Goal: Book appointment/travel/reservation

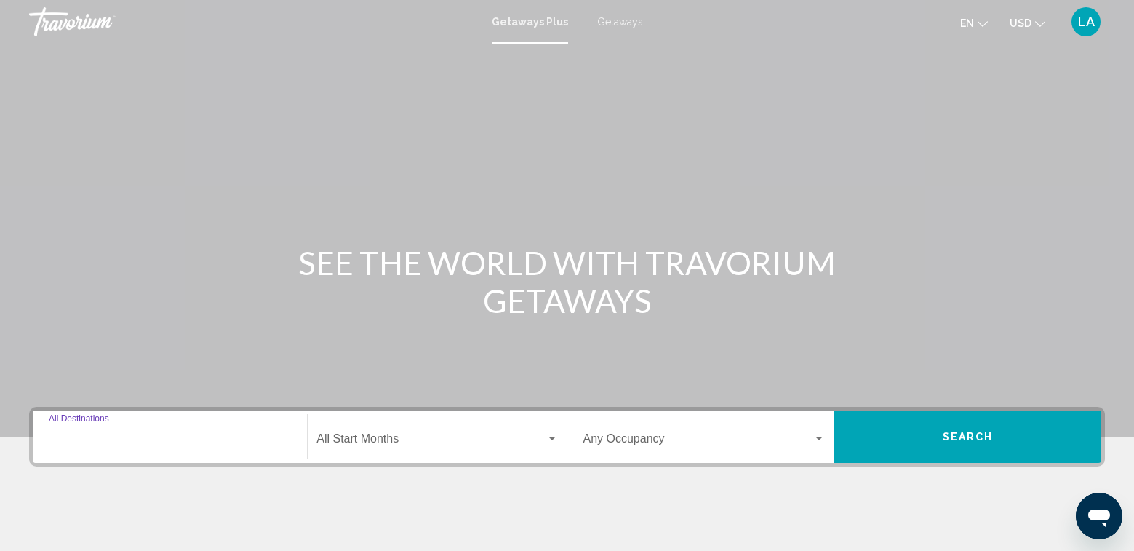
click at [134, 443] on input "Destination All Destinations" at bounding box center [170, 441] width 242 height 13
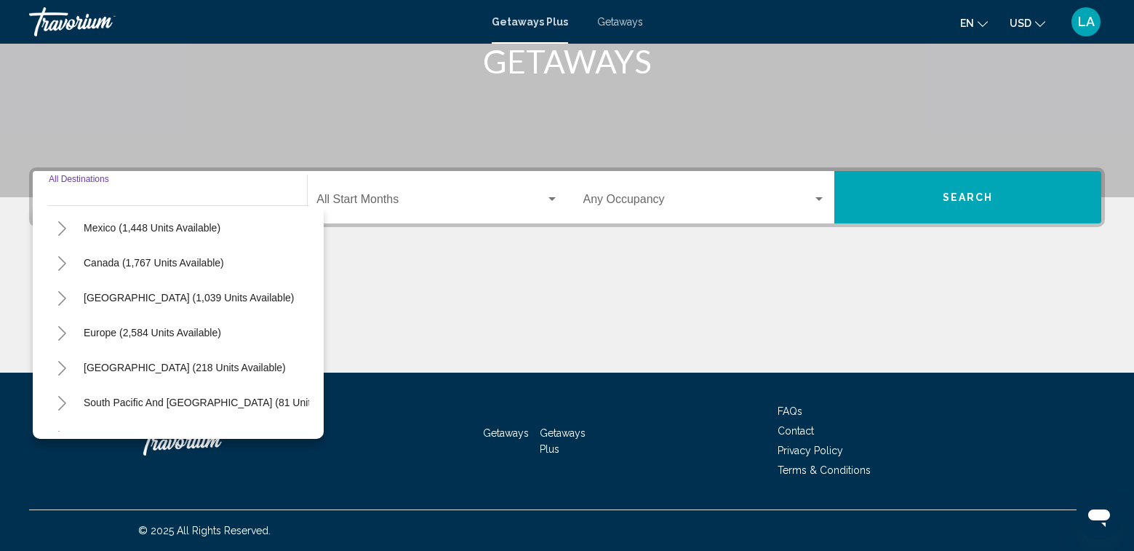
scroll to position [145, 0]
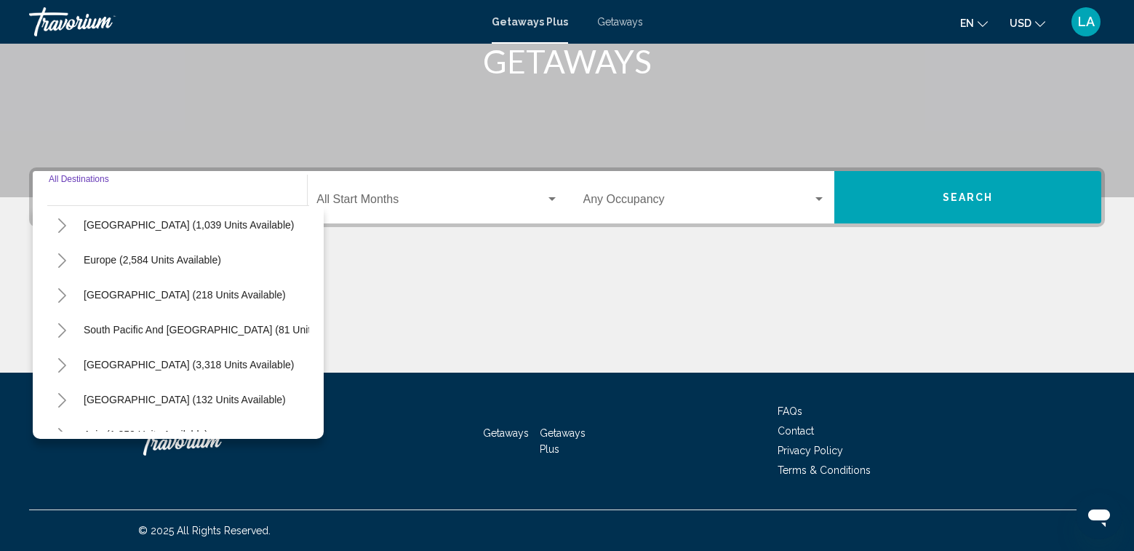
click at [62, 365] on icon "Toggle South America (3,318 units available)" at bounding box center [62, 365] width 11 height 15
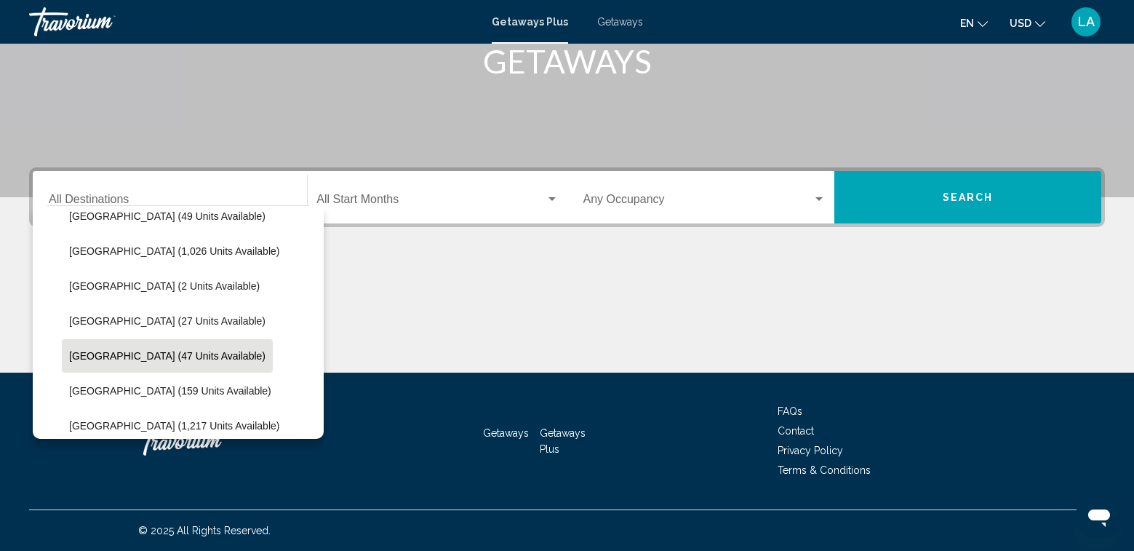
scroll to position [436, 0]
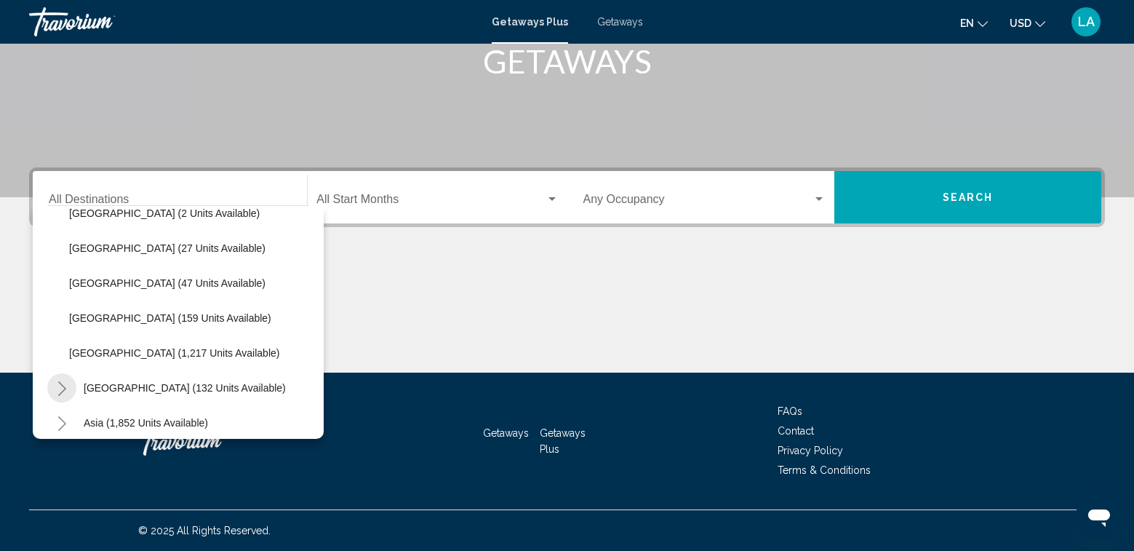
click at [61, 388] on icon "Toggle Central America (132 units available)" at bounding box center [62, 388] width 11 height 15
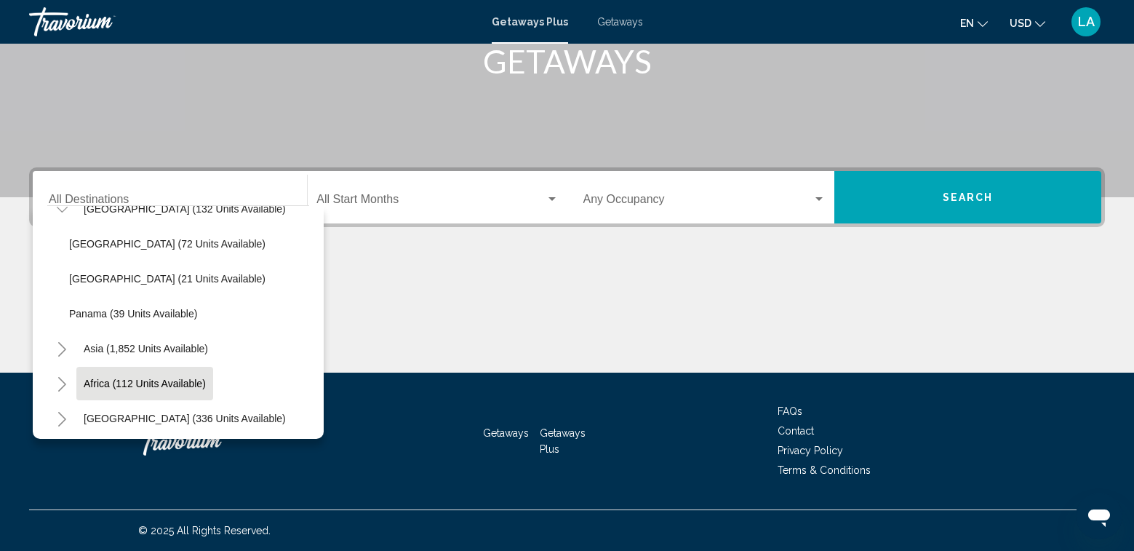
scroll to position [631, 0]
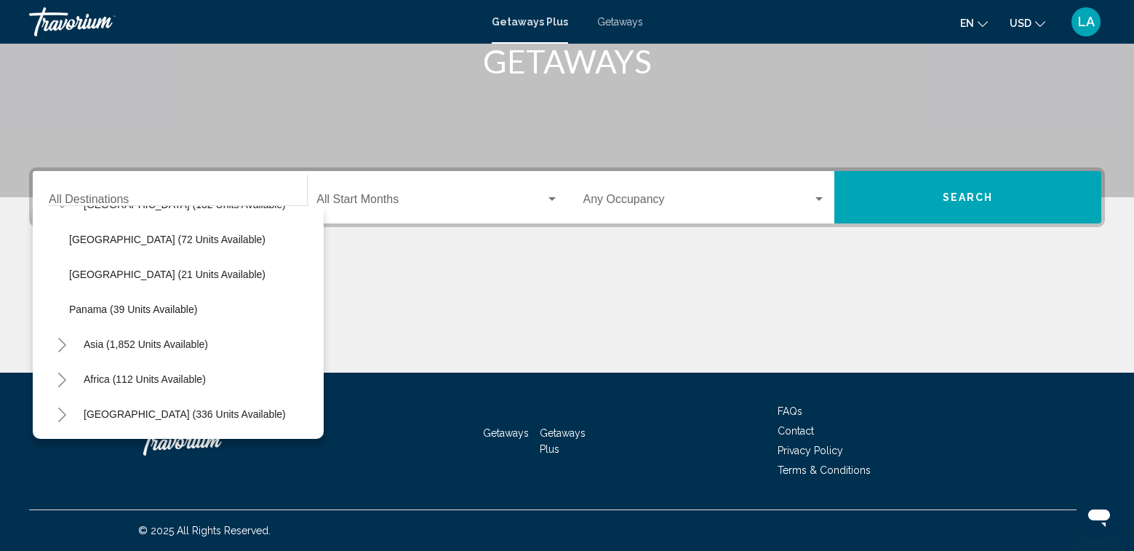
click at [63, 337] on icon "Toggle Asia (1,852 units available)" at bounding box center [62, 344] width 11 height 15
click at [62, 372] on icon "Toggle Africa (112 units available)" at bounding box center [62, 379] width 8 height 15
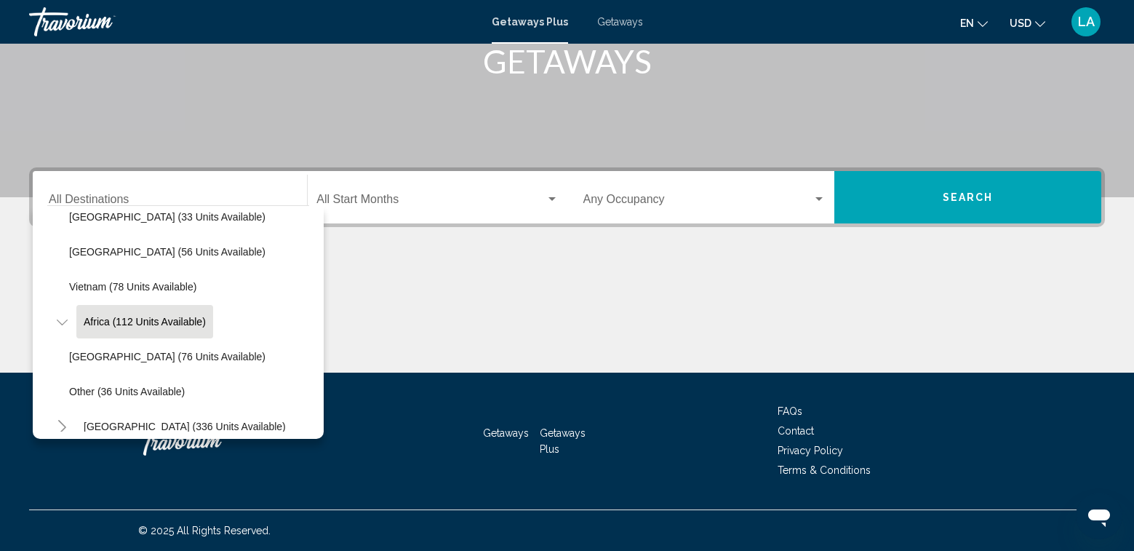
scroll to position [1084, 0]
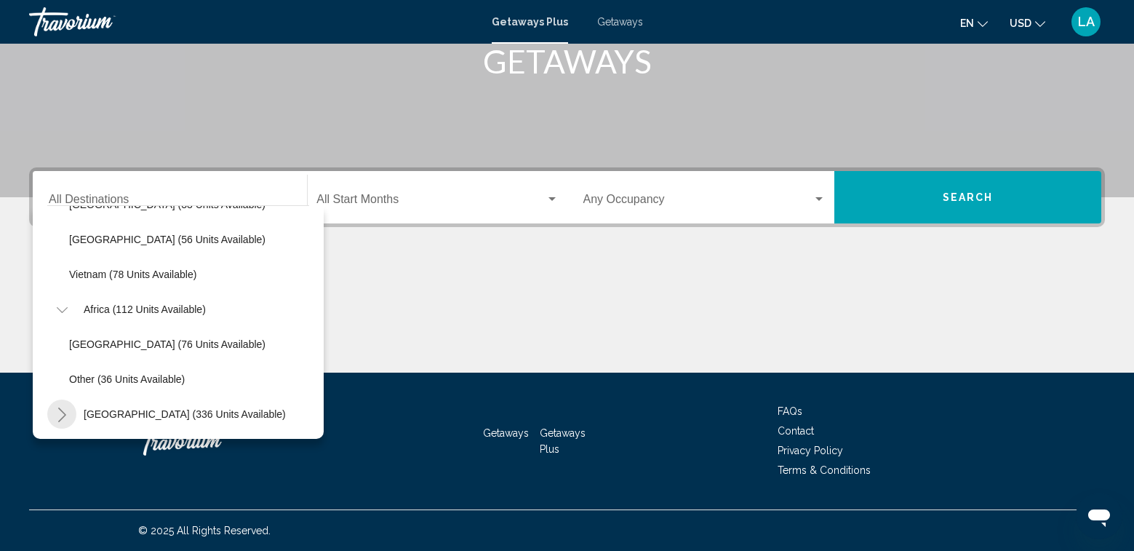
click at [66, 407] on icon "Toggle Middle East (336 units available)" at bounding box center [62, 414] width 11 height 15
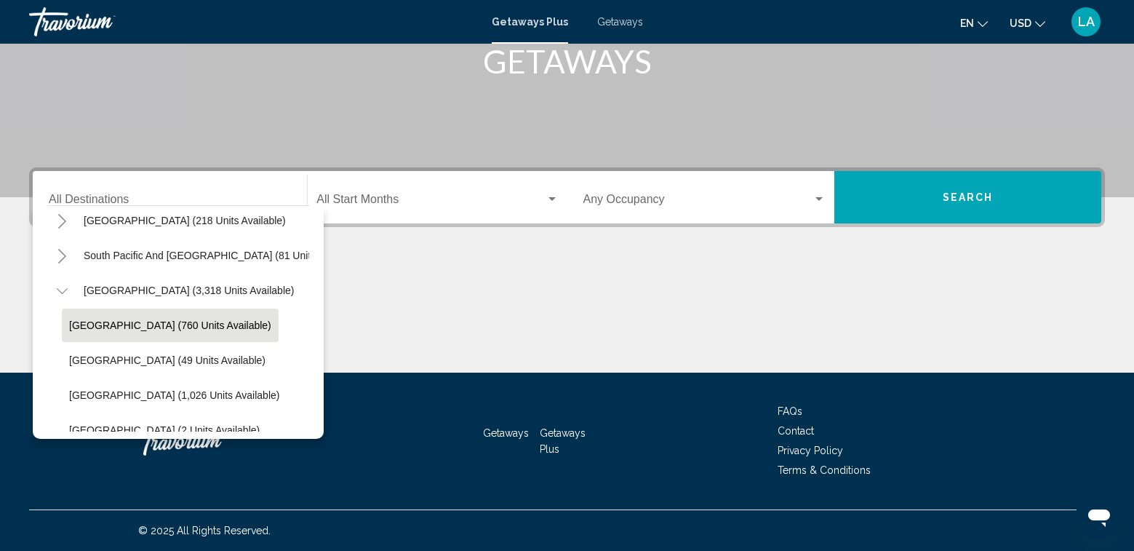
scroll to position [171, 0]
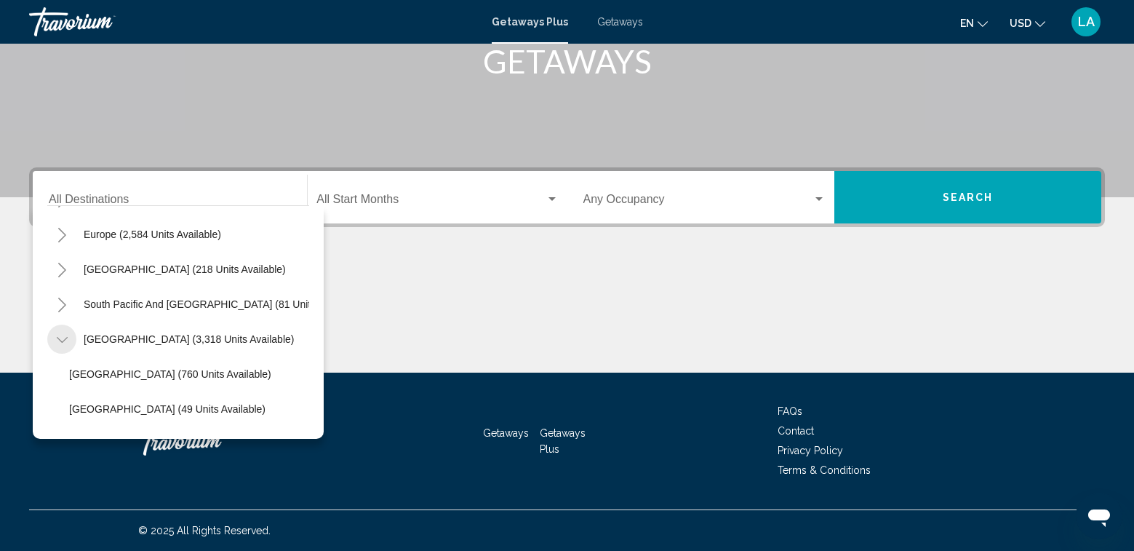
click at [68, 339] on button "Toggle South America (3,318 units available)" at bounding box center [61, 338] width 29 height 29
click at [63, 343] on icon "Toggle South America (3,318 units available)" at bounding box center [62, 339] width 8 height 15
click at [64, 303] on icon "Toggle South Pacific and Oceania (81 units available)" at bounding box center [62, 304] width 11 height 15
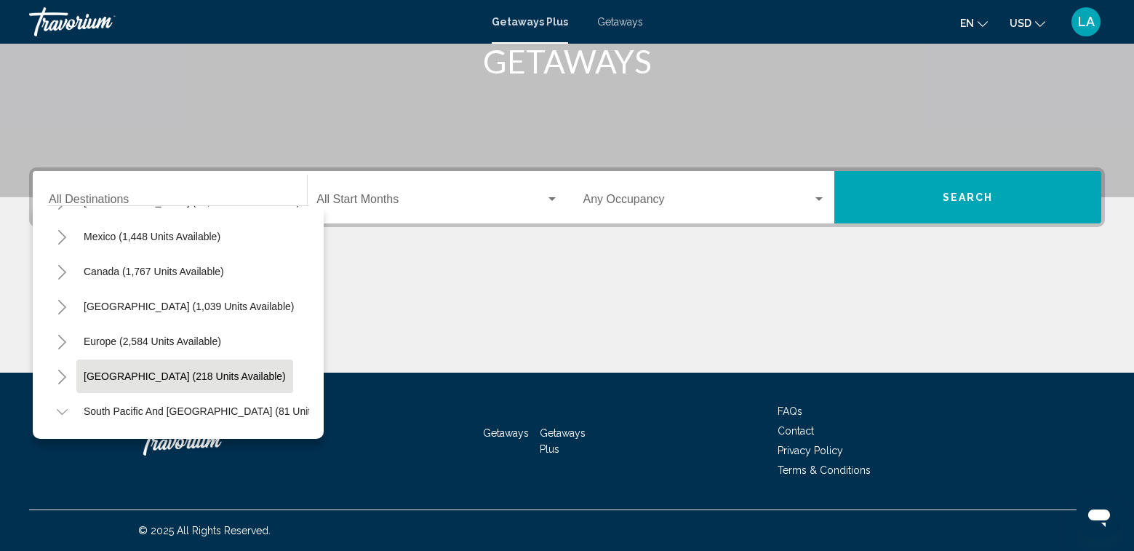
scroll to position [98, 0]
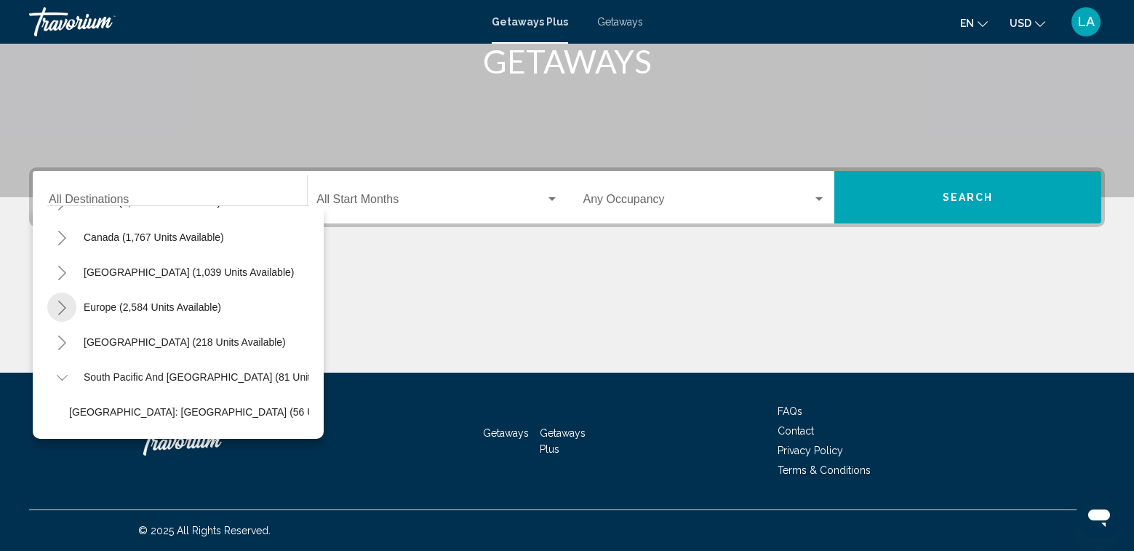
click at [61, 310] on icon "Toggle Europe (2,584 units available)" at bounding box center [62, 307] width 11 height 15
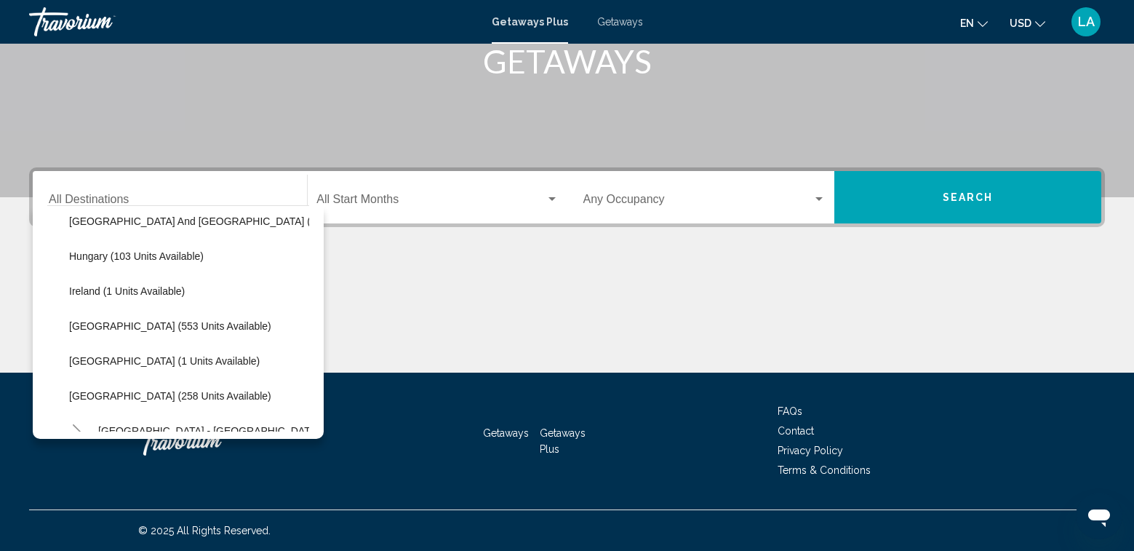
scroll to position [462, 0]
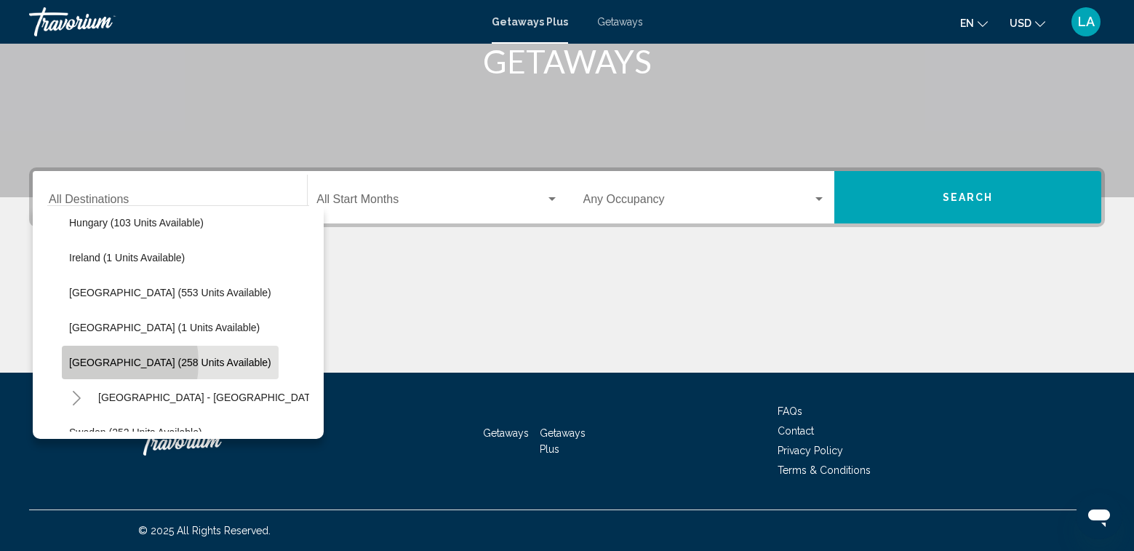
click at [88, 362] on span "[GEOGRAPHIC_DATA] (258 units available)" at bounding box center [170, 362] width 202 height 12
type input "**********"
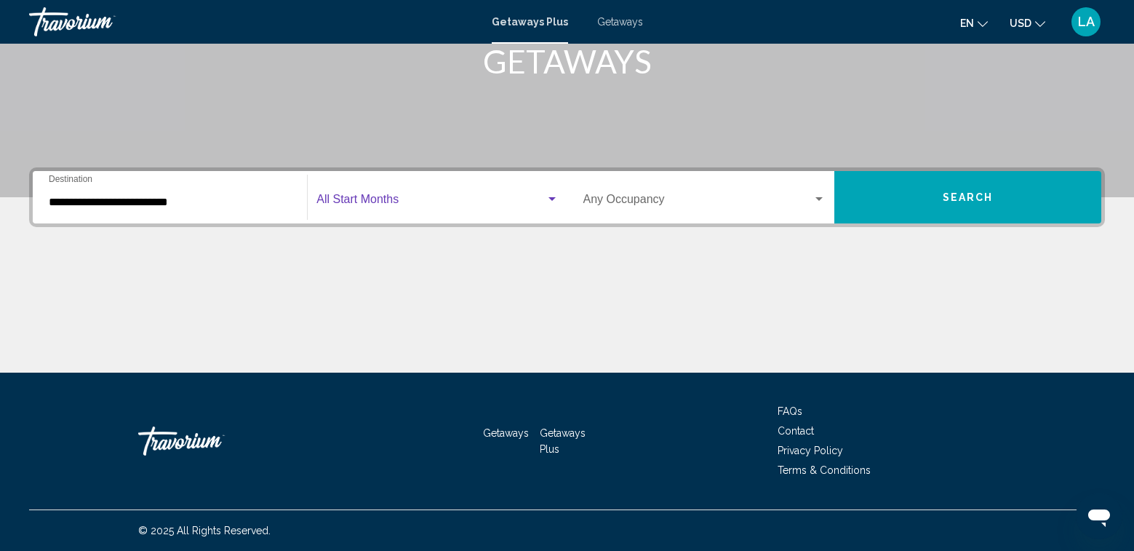
click at [388, 207] on span "Search widget" at bounding box center [430, 202] width 228 height 13
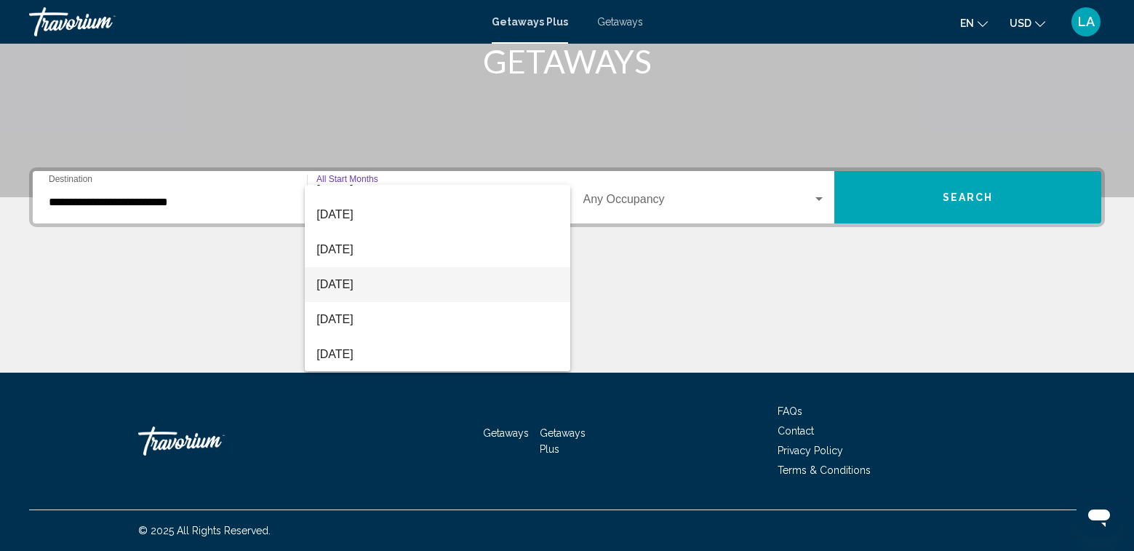
scroll to position [303, 0]
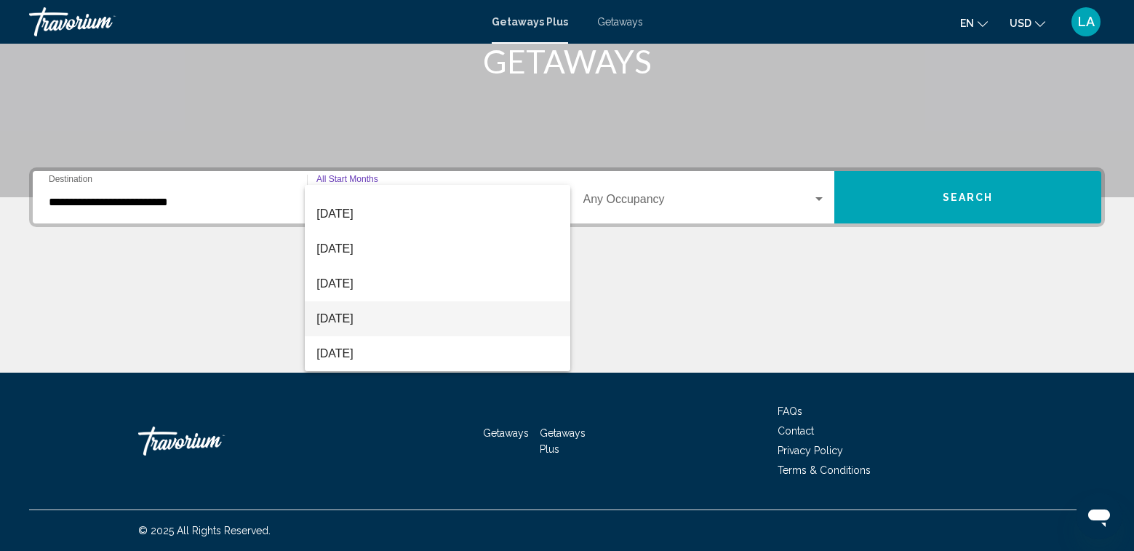
click at [362, 322] on span "[DATE]" at bounding box center [436, 318] width 241 height 35
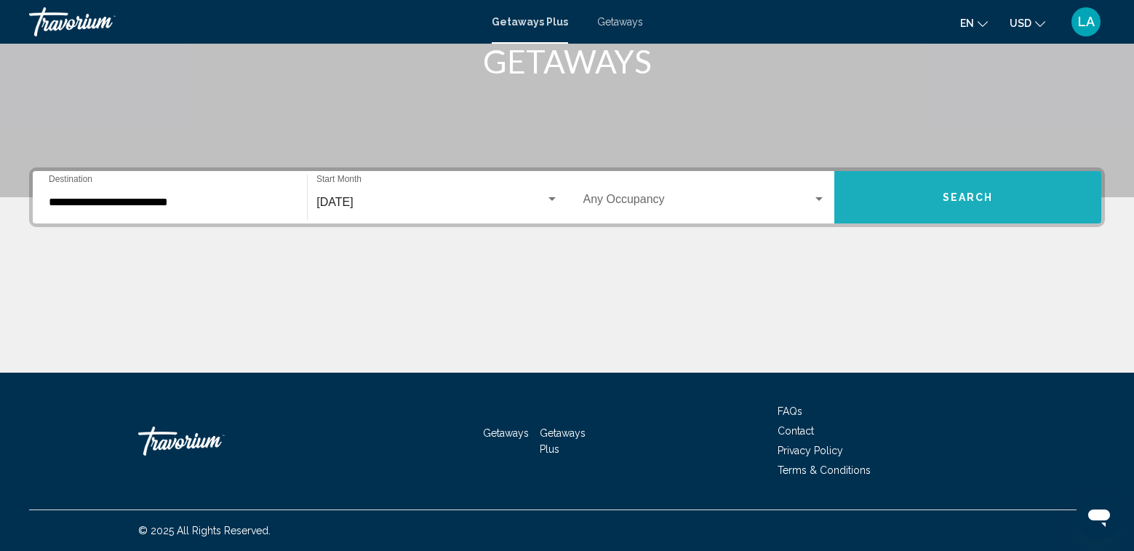
click at [933, 185] on button "Search" at bounding box center [967, 197] width 267 height 52
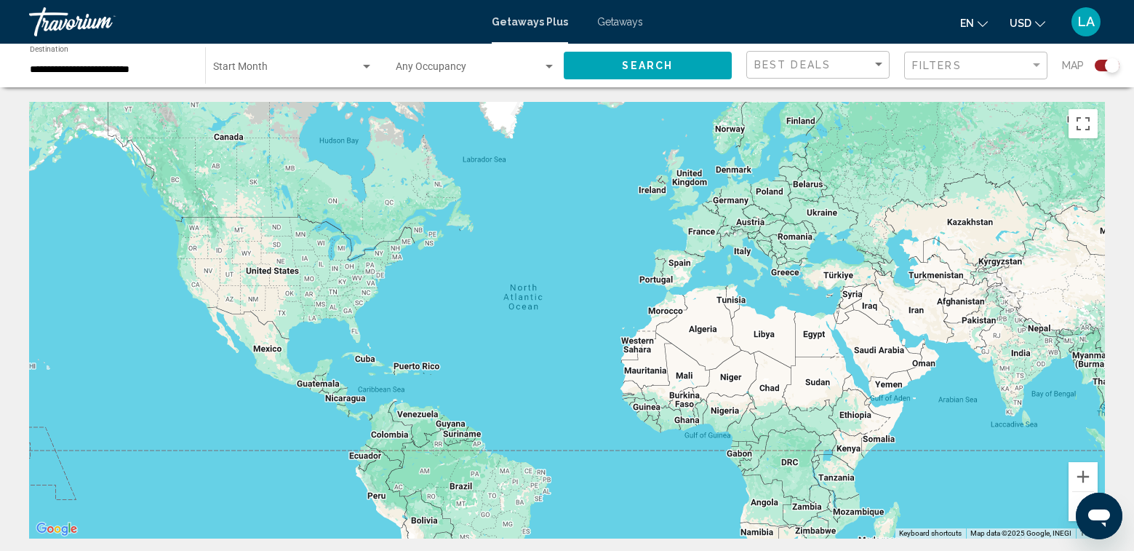
click at [606, 20] on span "Getaways" at bounding box center [620, 22] width 46 height 12
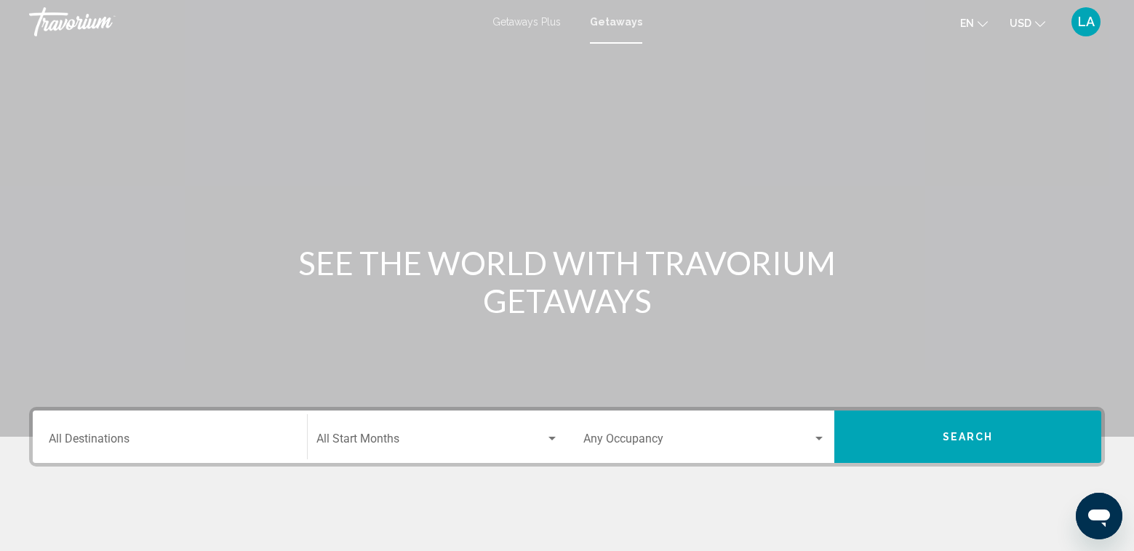
click at [114, 437] on input "Destination All Destinations" at bounding box center [170, 441] width 242 height 13
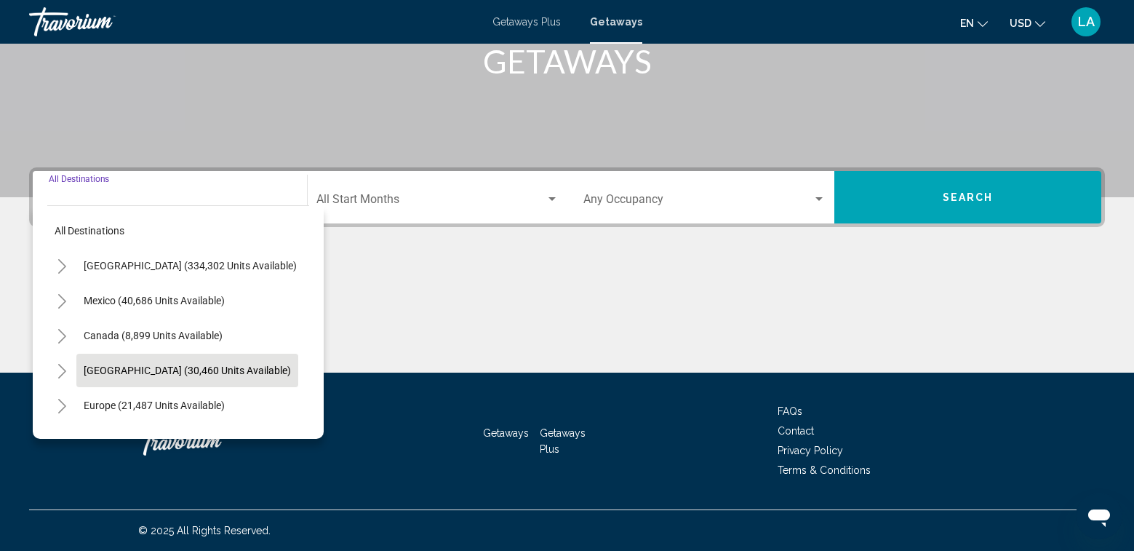
scroll to position [73, 0]
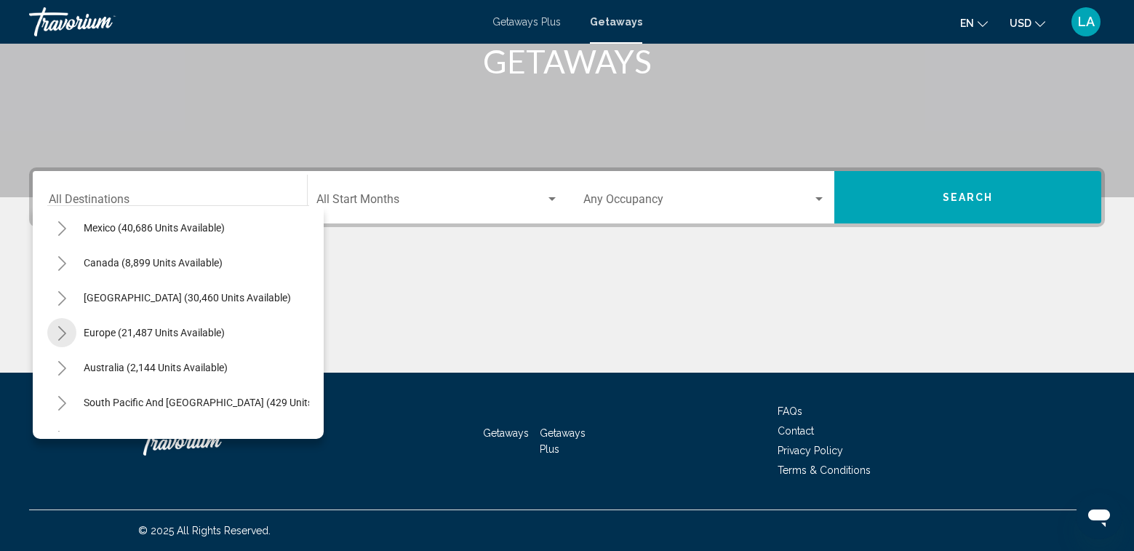
click at [64, 337] on icon "Toggle Europe (21,487 units available)" at bounding box center [62, 333] width 11 height 15
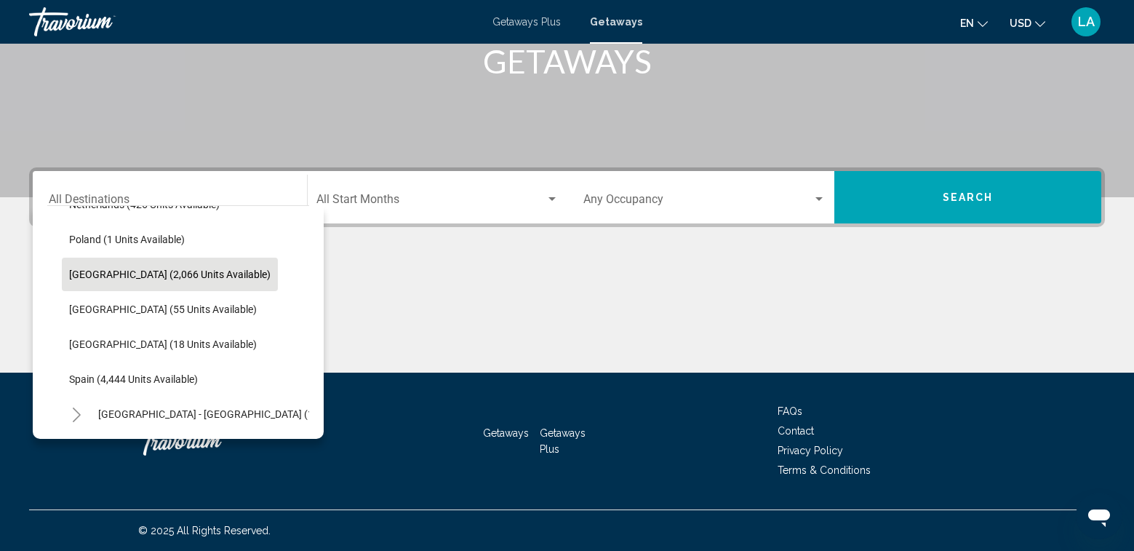
scroll to position [727, 0]
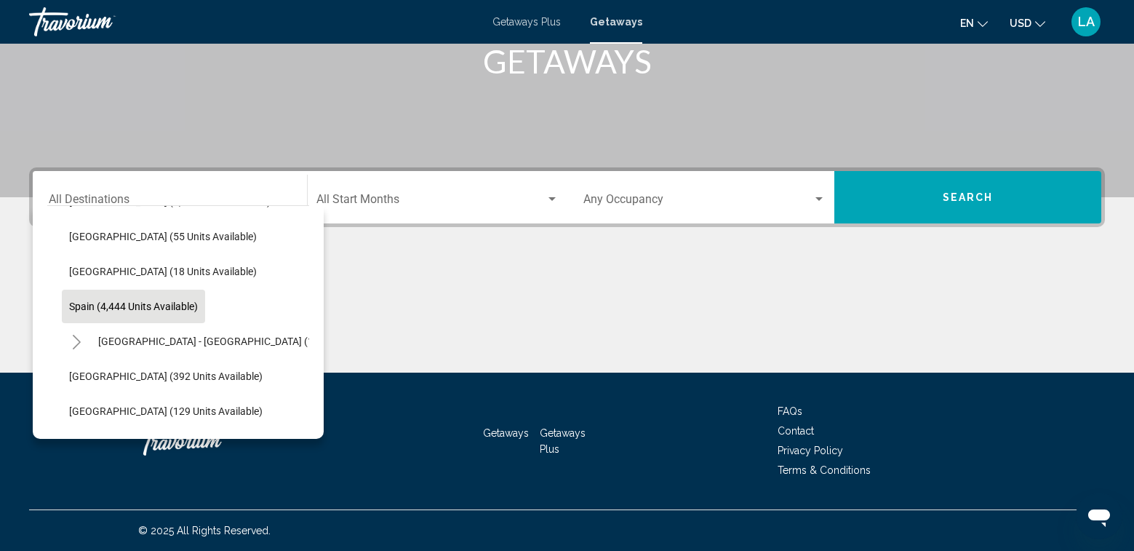
click at [81, 311] on span "Spain (4,444 units available)" at bounding box center [133, 306] width 129 height 12
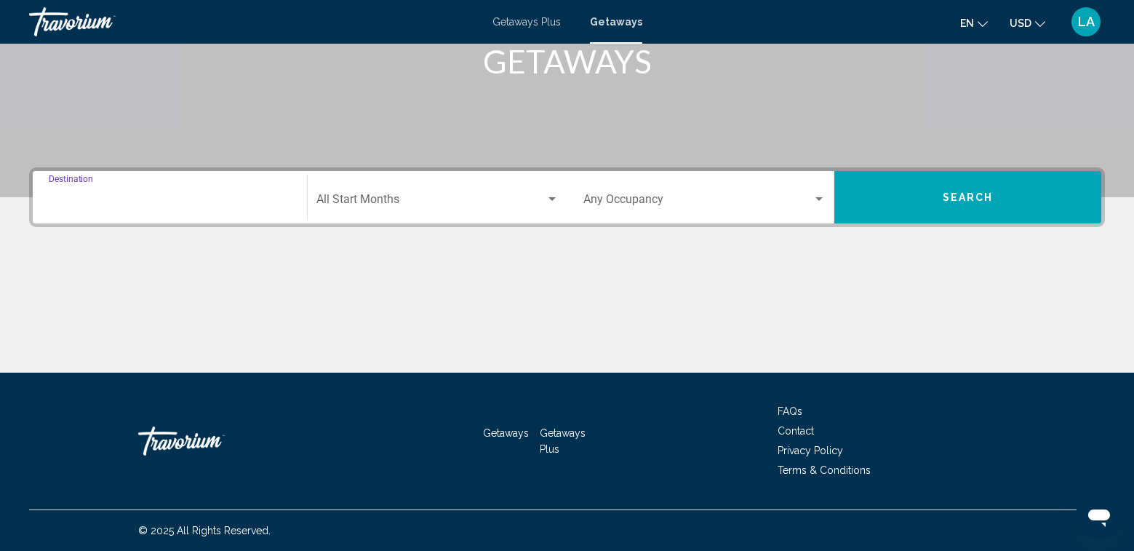
type input "**********"
click at [639, 196] on span "Search widget" at bounding box center [697, 202] width 229 height 13
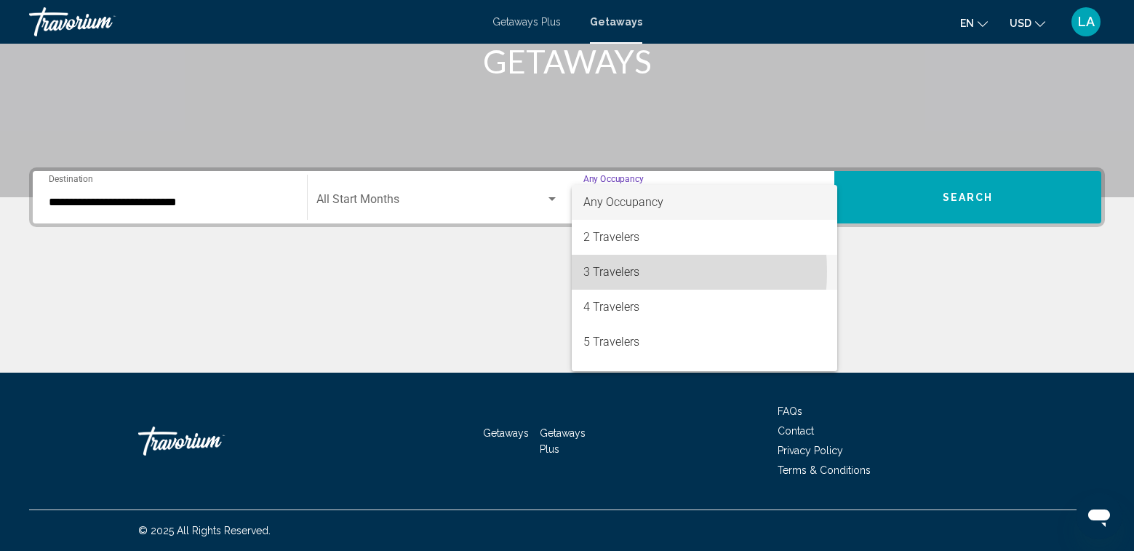
click at [612, 271] on span "3 Travelers" at bounding box center [704, 272] width 242 height 35
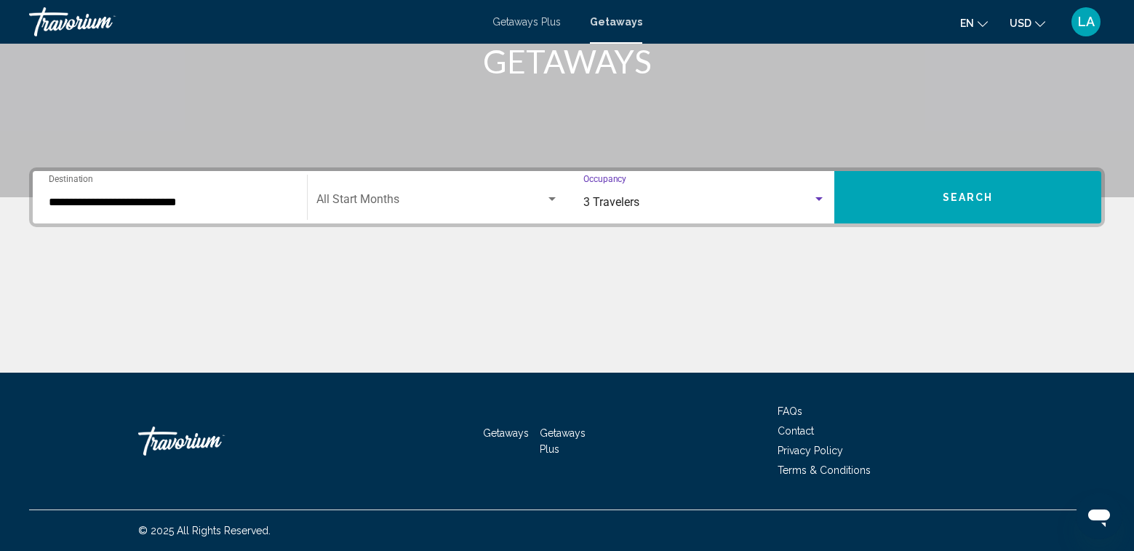
click at [888, 195] on button "Search" at bounding box center [967, 197] width 267 height 52
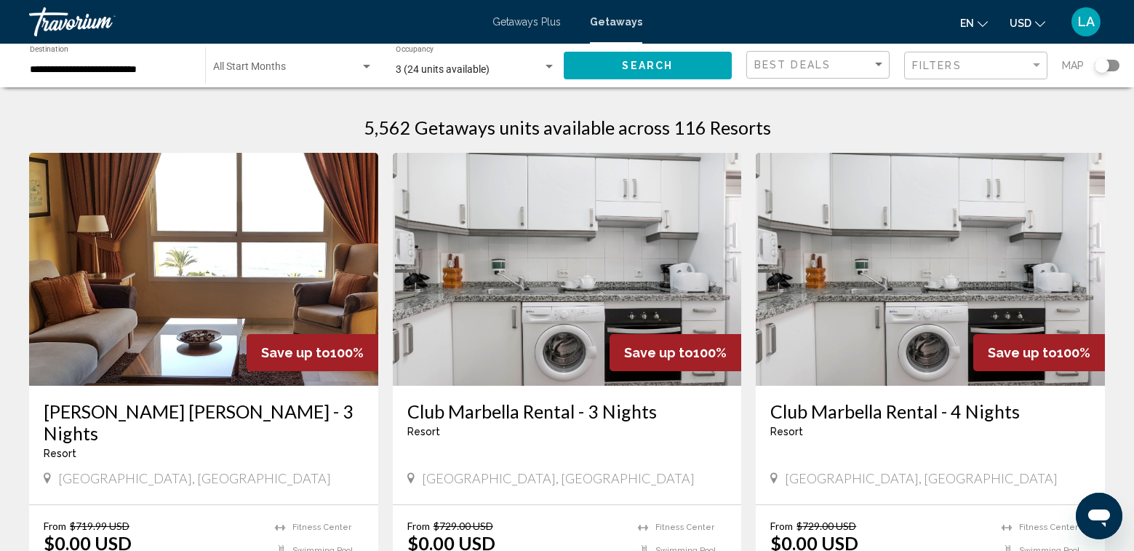
click at [1113, 66] on div "Search widget" at bounding box center [1107, 66] width 25 height 12
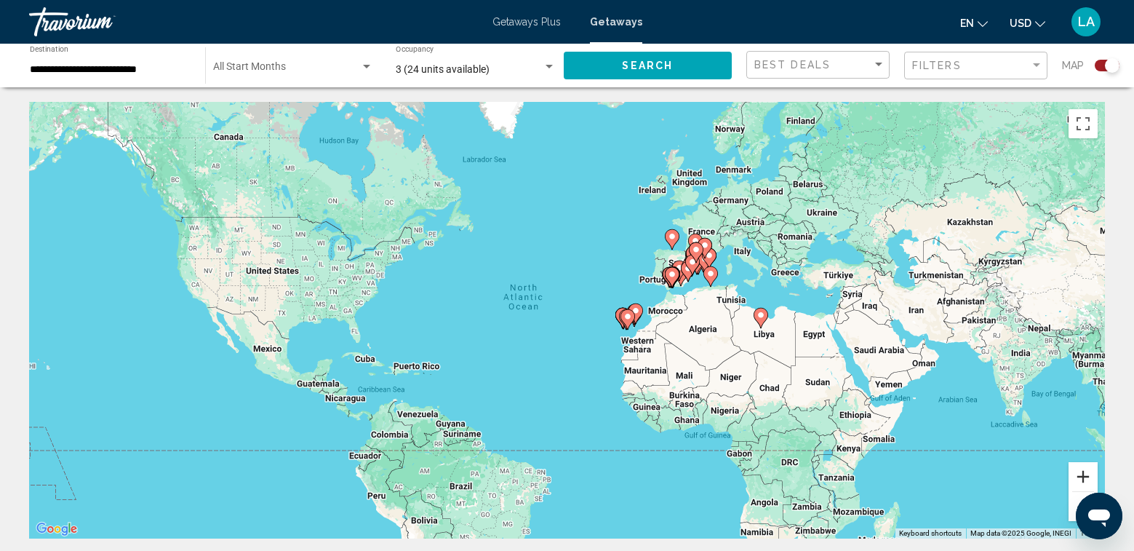
click at [1082, 474] on button "Zoom in" at bounding box center [1082, 476] width 29 height 29
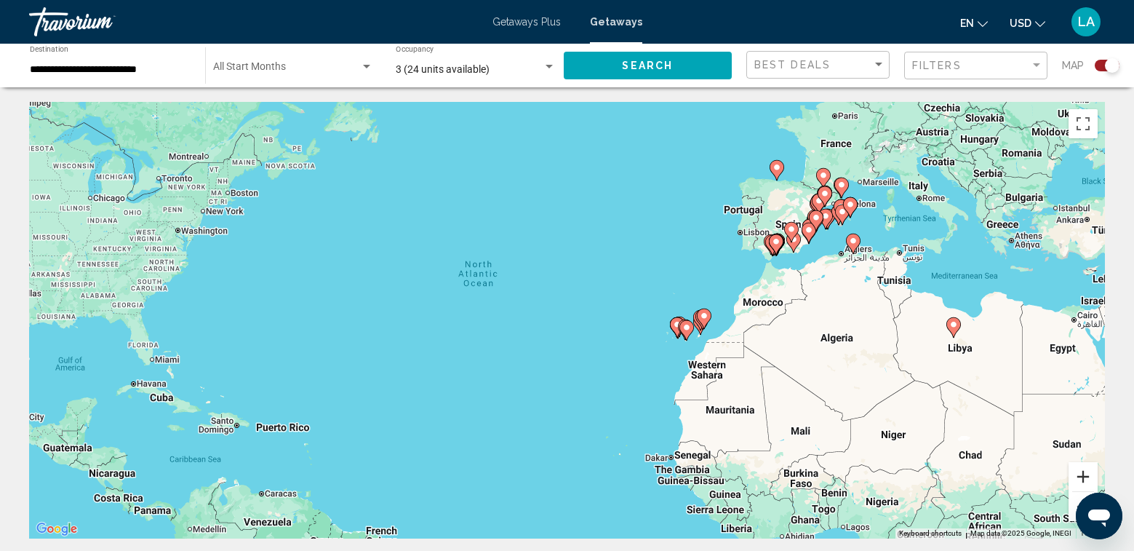
click at [1082, 473] on button "Zoom in" at bounding box center [1082, 476] width 29 height 29
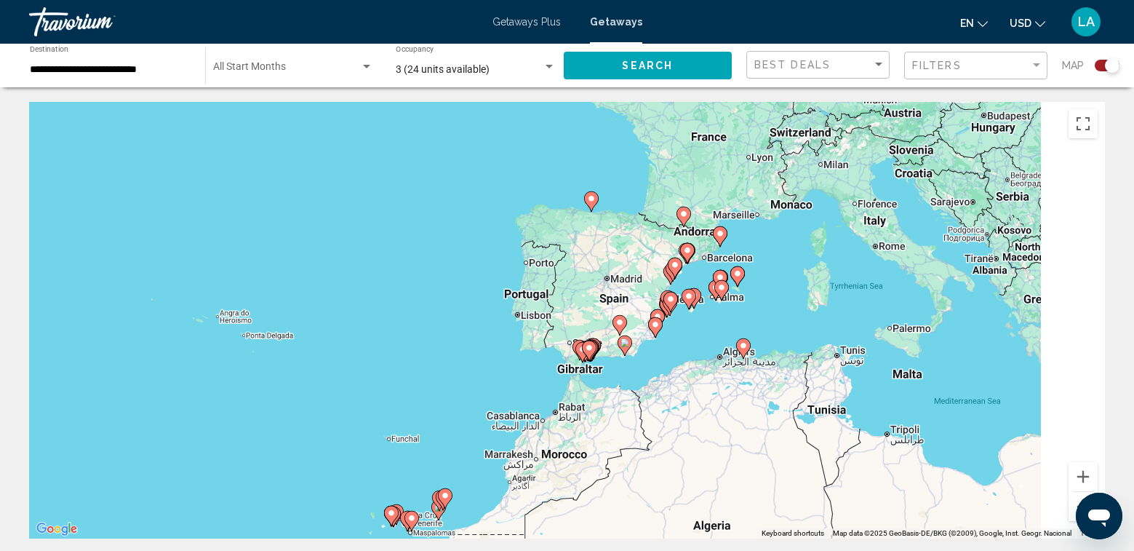
drag, startPoint x: 1001, startPoint y: 278, endPoint x: 617, endPoint y: 433, distance: 414.4
click at [617, 433] on div "To activate drag with keyboard, press Alt + Enter. Once in keyboard drag state,…" at bounding box center [567, 320] width 1076 height 436
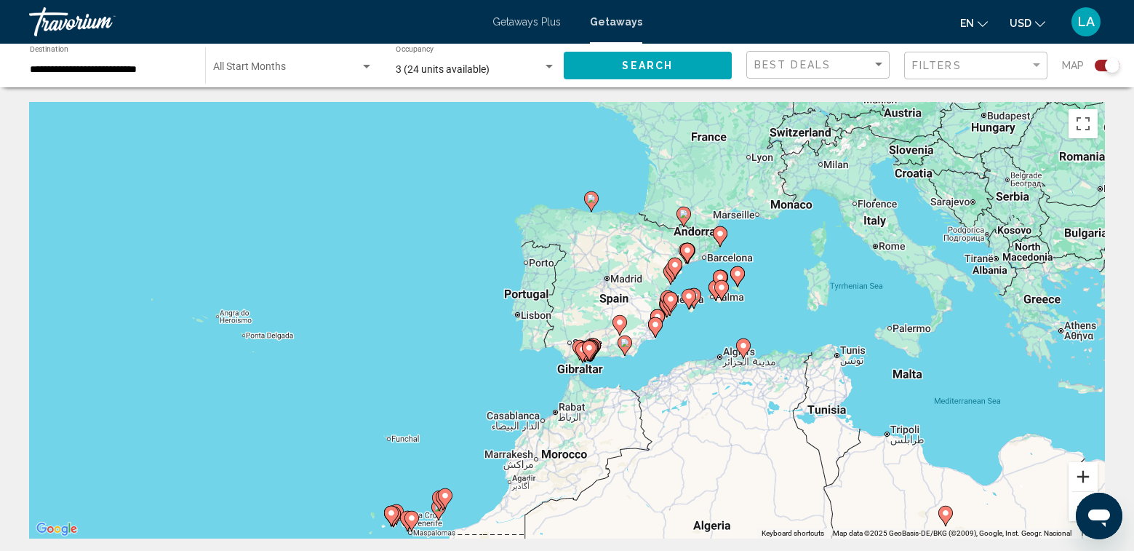
click at [1084, 484] on button "Zoom in" at bounding box center [1082, 476] width 29 height 29
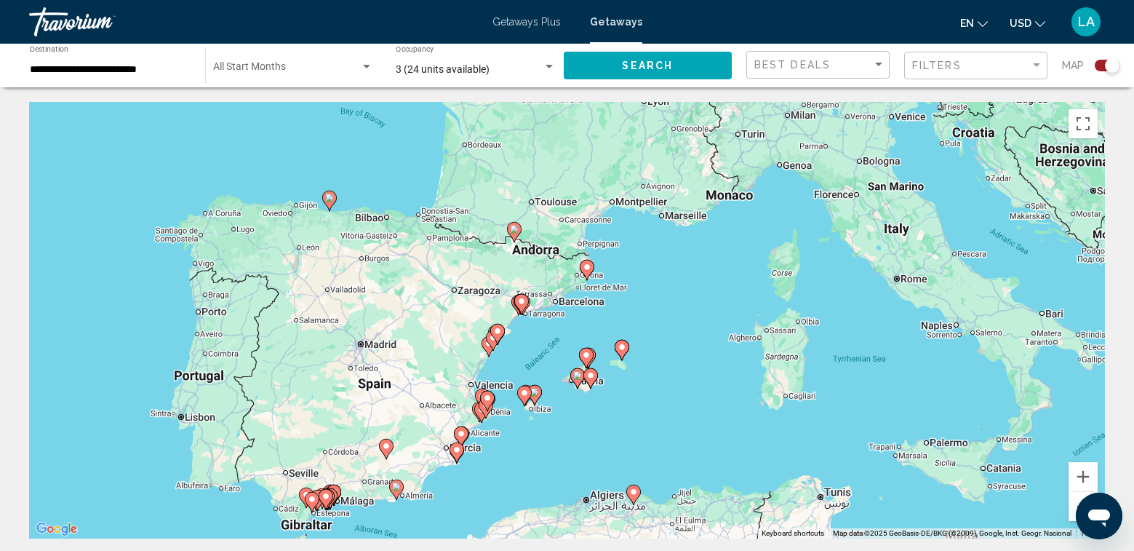
drag, startPoint x: 809, startPoint y: 252, endPoint x: 523, endPoint y: 359, distance: 305.9
click at [523, 359] on div "To activate drag with keyboard, press Alt + Enter. Once in keyboard drag state,…" at bounding box center [567, 320] width 1076 height 436
click at [1080, 471] on button "Zoom in" at bounding box center [1082, 476] width 29 height 29
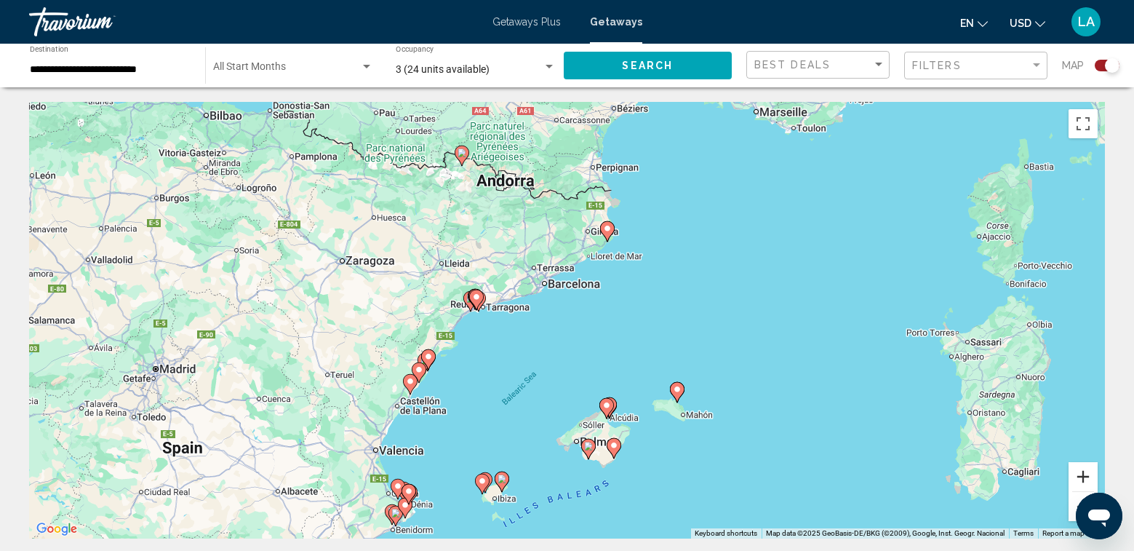
click at [1077, 473] on button "Zoom in" at bounding box center [1082, 476] width 29 height 29
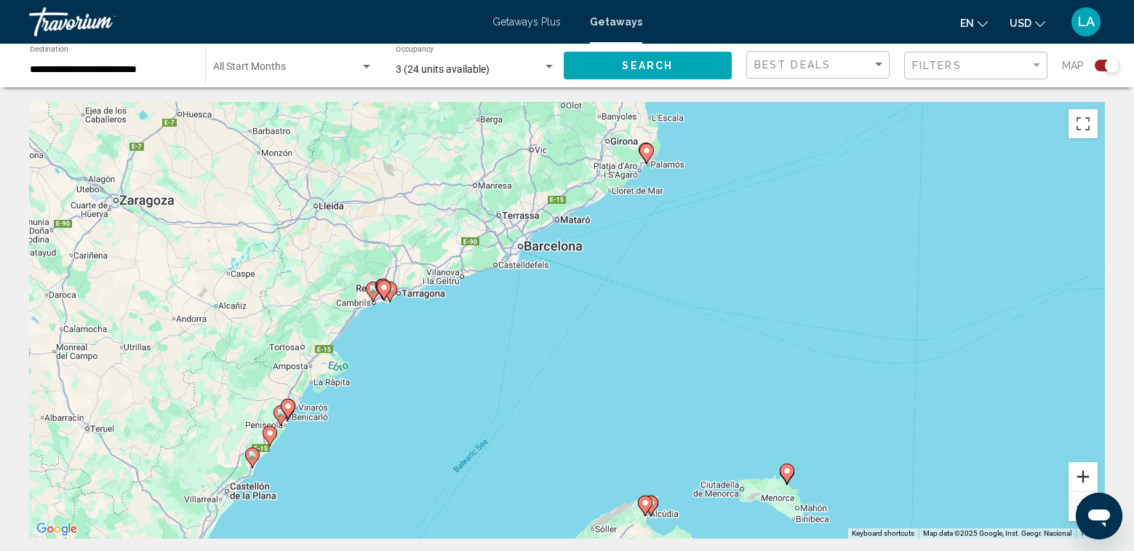
click at [1077, 472] on button "Zoom in" at bounding box center [1082, 476] width 29 height 29
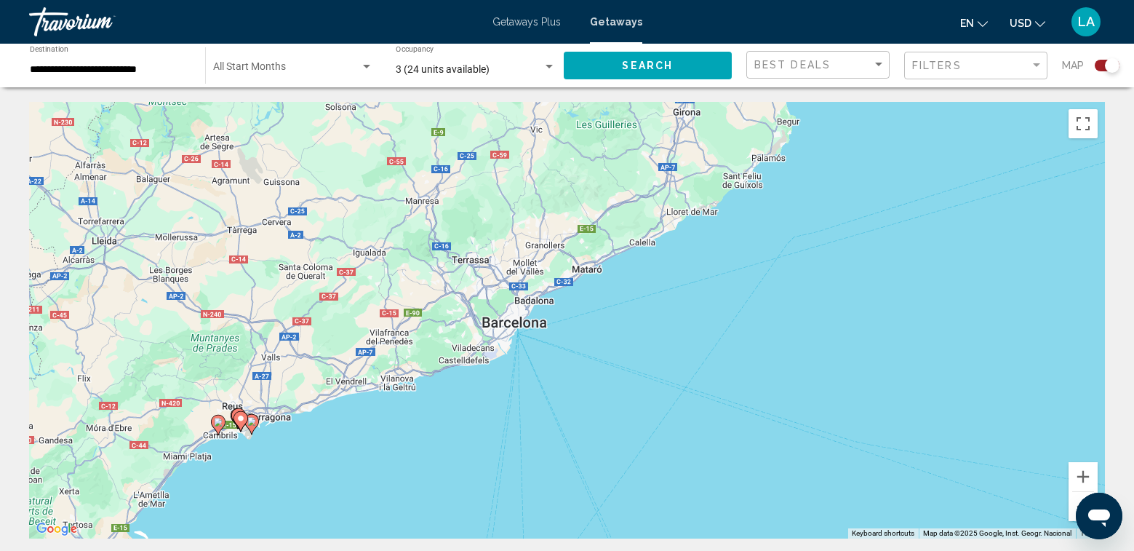
drag, startPoint x: 539, startPoint y: 290, endPoint x: 567, endPoint y: 391, distance: 104.1
click at [567, 391] on div "To activate drag with keyboard, press Alt + Enter. Once in keyboard drag state,…" at bounding box center [567, 320] width 1076 height 436
click at [1084, 474] on button "Zoom in" at bounding box center [1082, 476] width 29 height 29
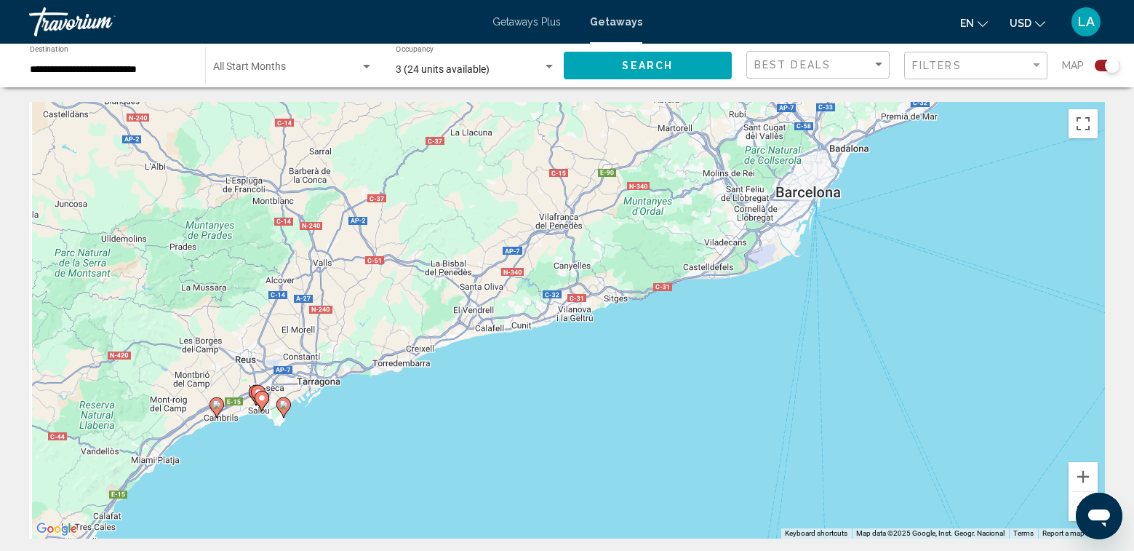
drag, startPoint x: 703, startPoint y: 279, endPoint x: 1052, endPoint y: 145, distance: 374.6
click at [1052, 145] on div "To activate drag with keyboard, press Alt + Enter. Once in keyboard drag state,…" at bounding box center [567, 320] width 1076 height 436
